Goal: Task Accomplishment & Management: Use online tool/utility

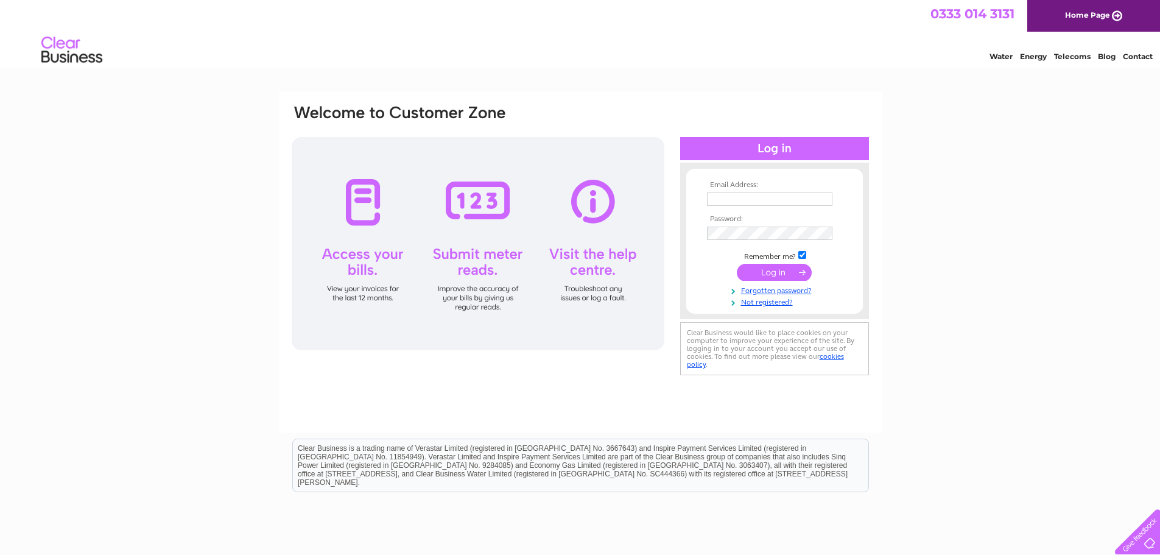
type input "jbm23@sky.com"
click at [781, 270] on input "submit" at bounding box center [774, 272] width 75 height 17
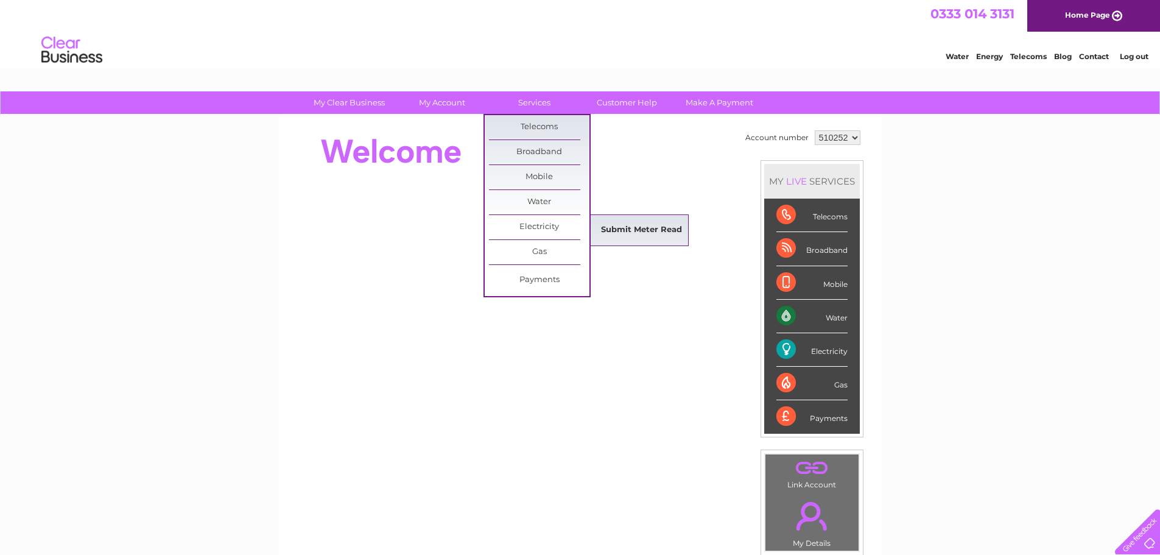
click at [652, 237] on link "Submit Meter Read" at bounding box center [641, 230] width 100 height 24
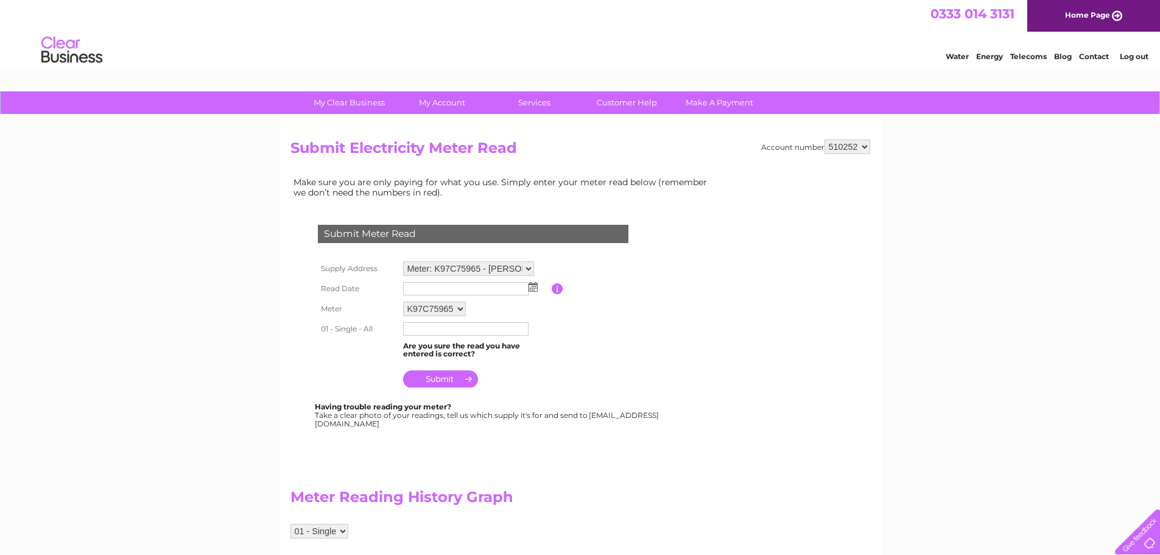
click at [529, 286] on img at bounding box center [533, 287] width 9 height 10
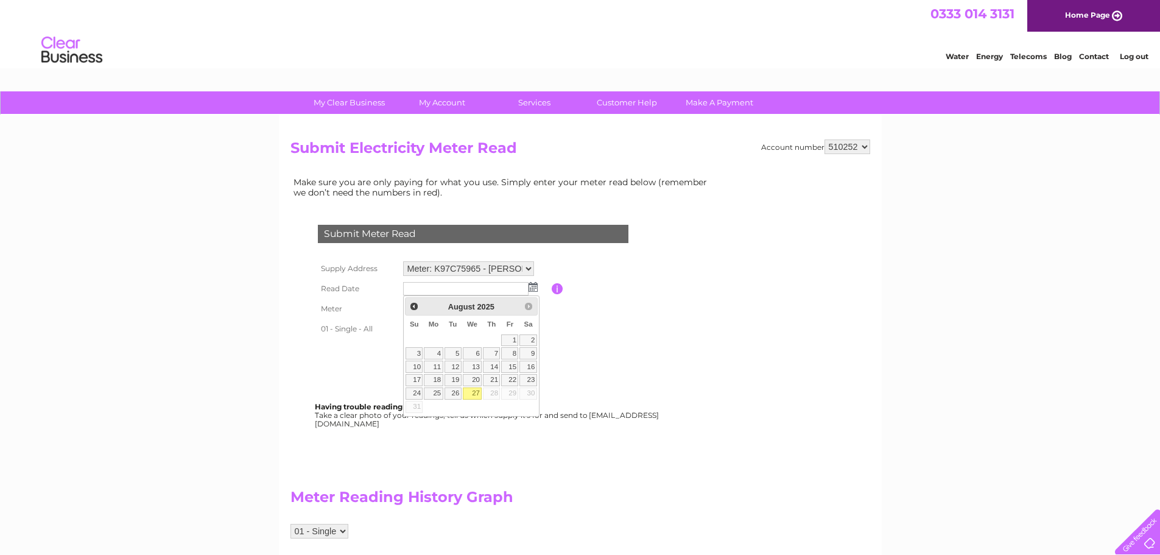
click at [475, 390] on link "27" at bounding box center [472, 393] width 19 height 12
type input "2025/08/27"
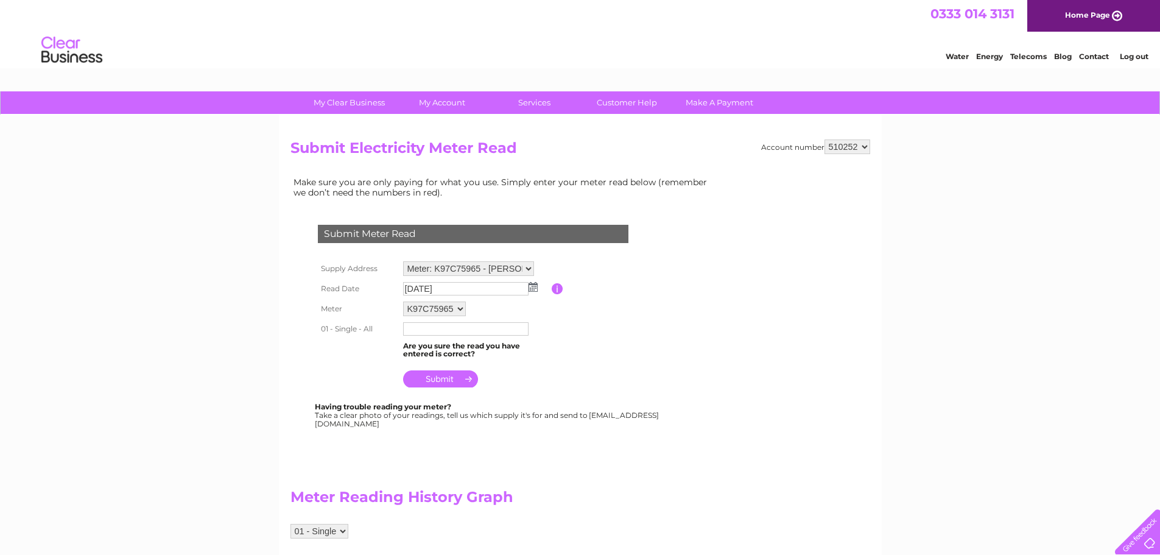
click at [460, 326] on input "text" at bounding box center [465, 328] width 125 height 13
type input "816654"
click at [455, 378] on input "submit" at bounding box center [440, 378] width 75 height 17
